Goal: Find specific page/section: Find specific page/section

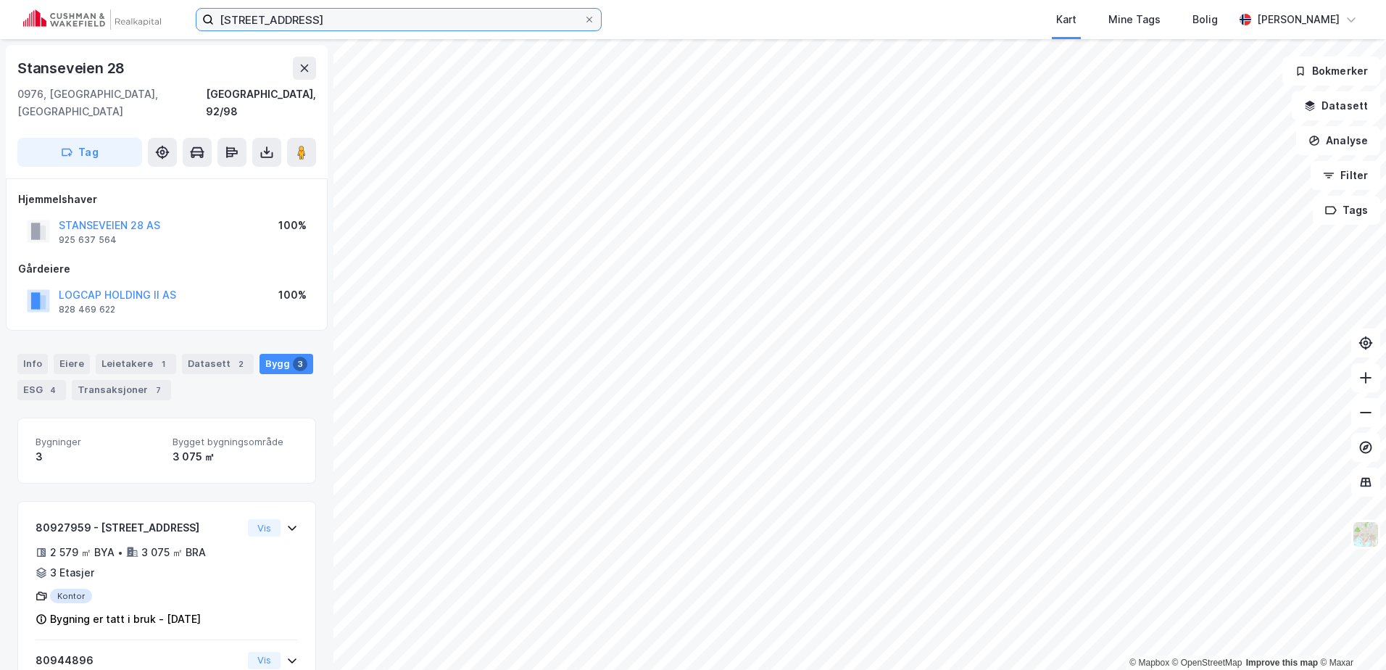
click at [298, 17] on input "[STREET_ADDRESS]" at bounding box center [399, 20] width 370 height 22
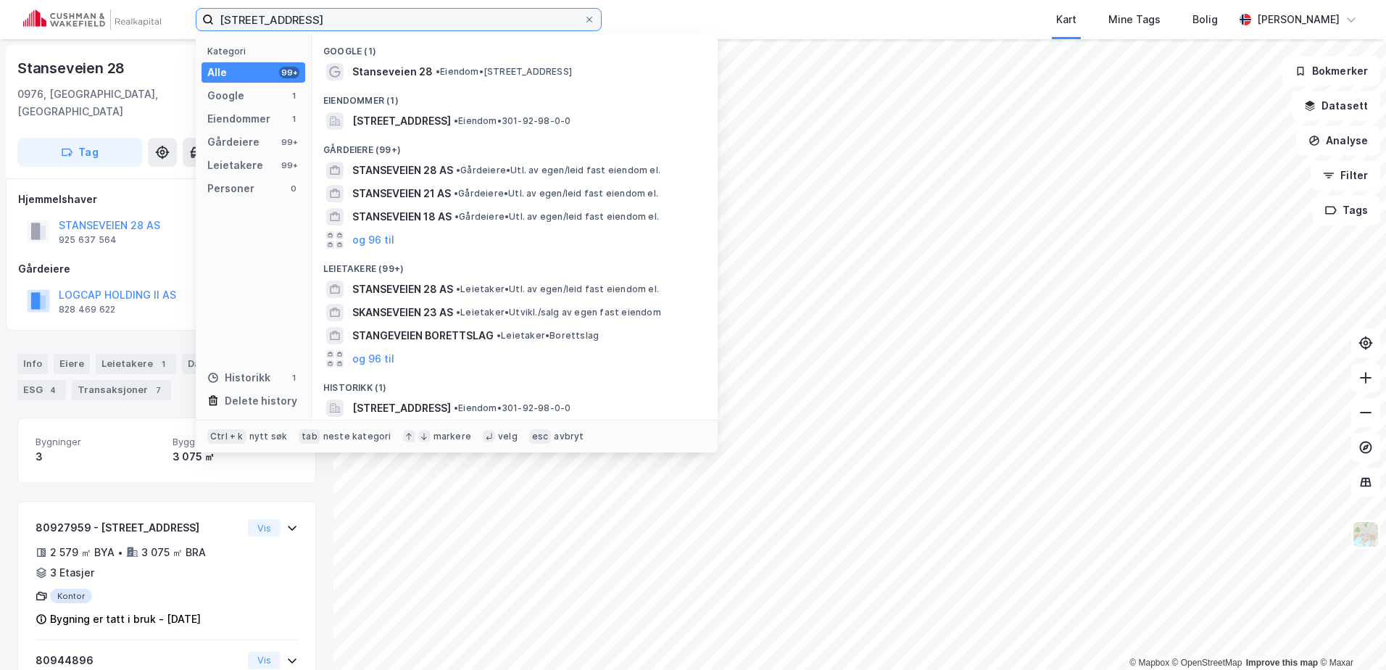
click at [298, 17] on input "[STREET_ADDRESS]" at bounding box center [399, 20] width 370 height 22
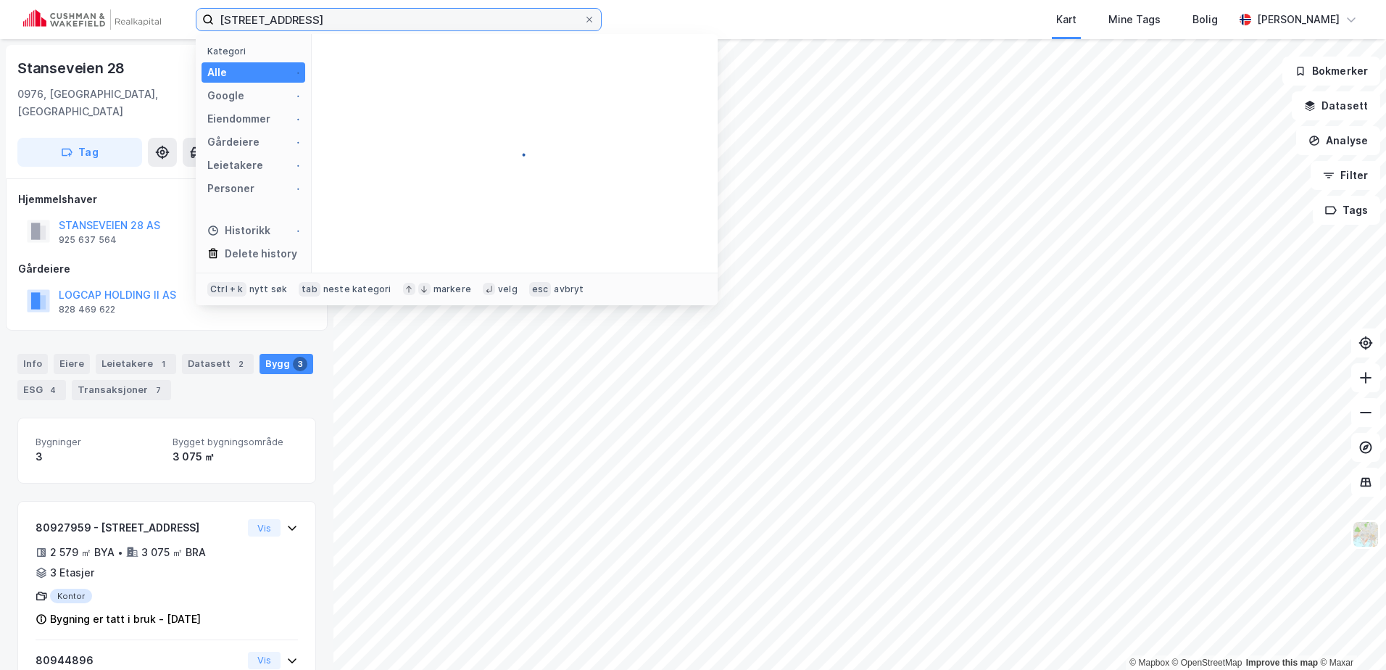
type input "[STREET_ADDRESS]"
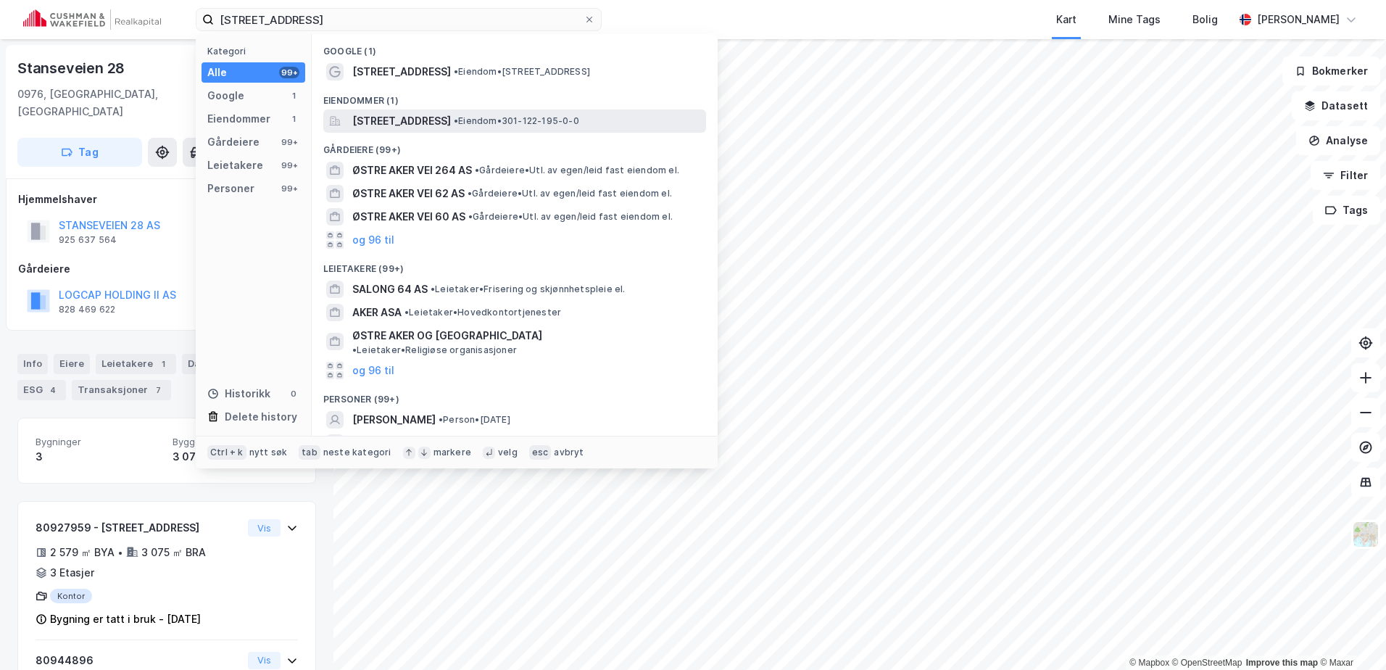
click at [451, 126] on span "[STREET_ADDRESS]" at bounding box center [401, 120] width 99 height 17
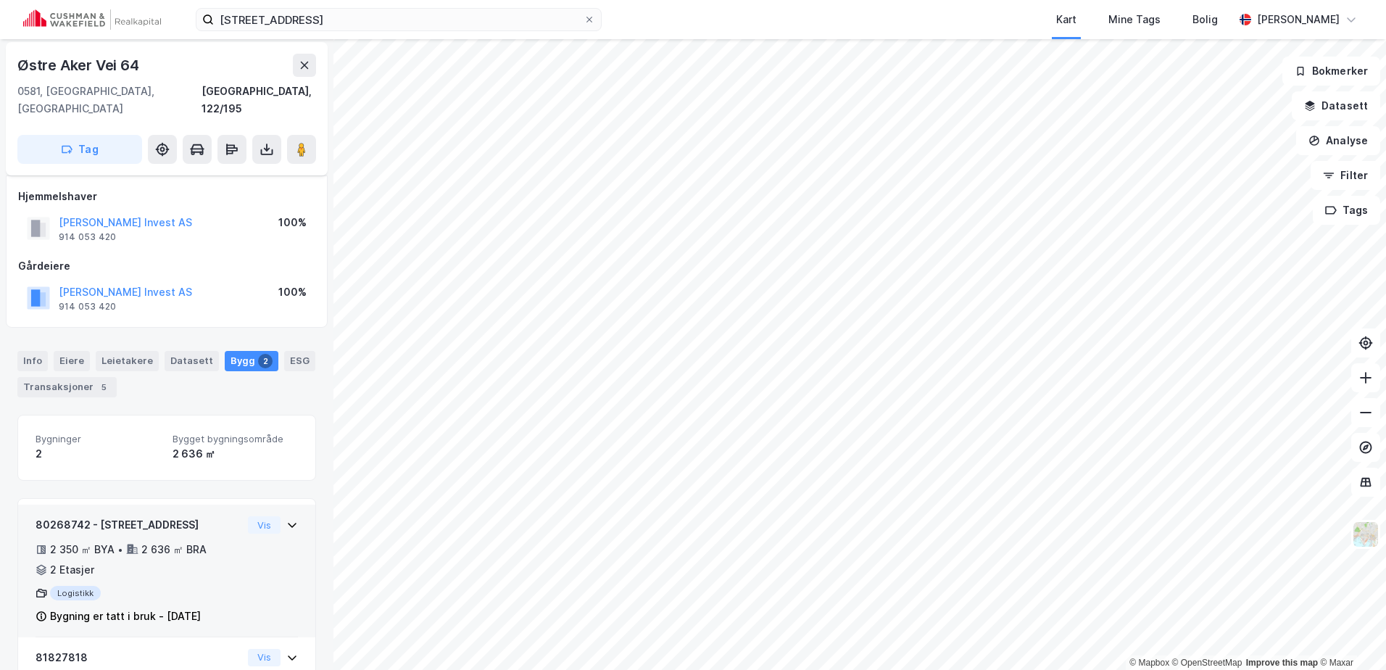
scroll to position [88, 0]
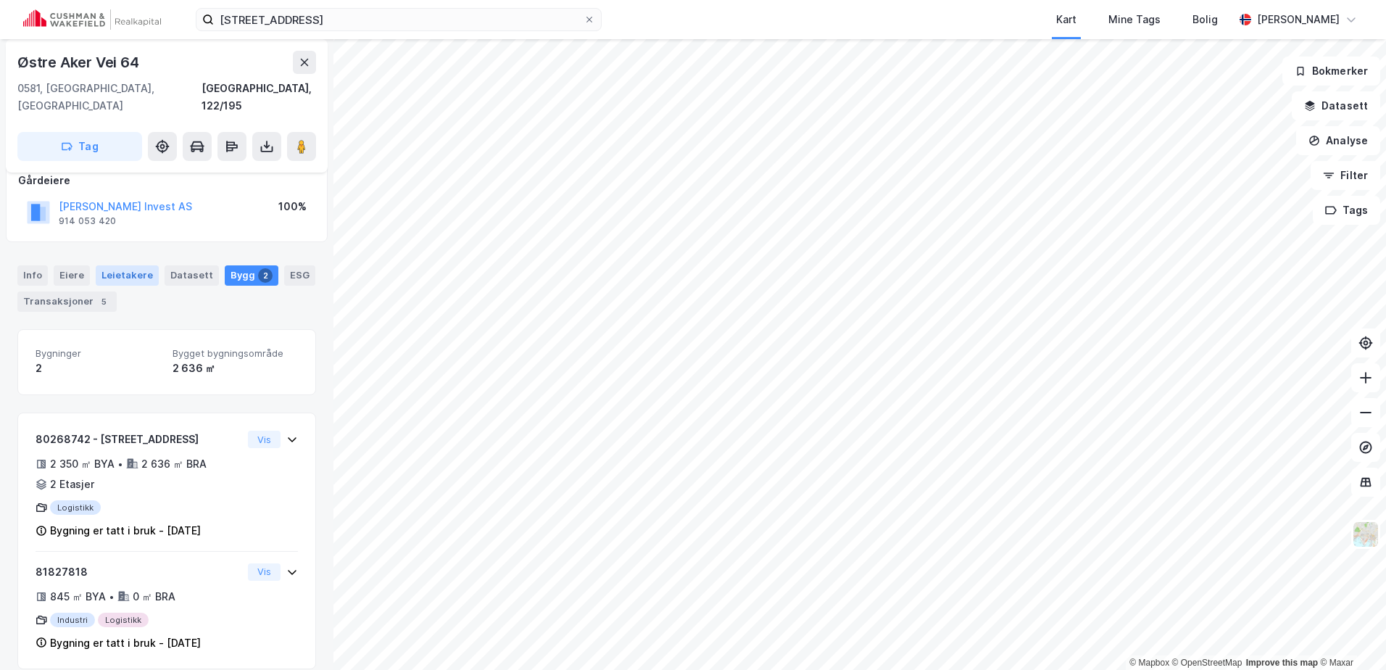
click at [130, 265] on div "Leietakere" at bounding box center [127, 275] width 63 height 20
